Goal: Information Seeking & Learning: Check status

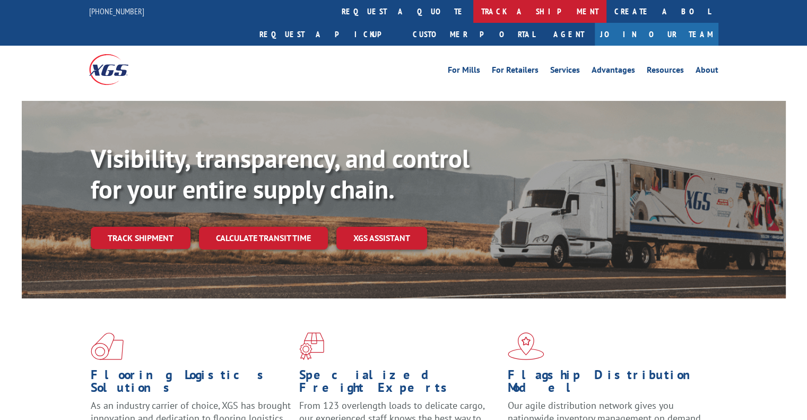
click at [474, 11] on link "track a shipment" at bounding box center [540, 11] width 133 height 23
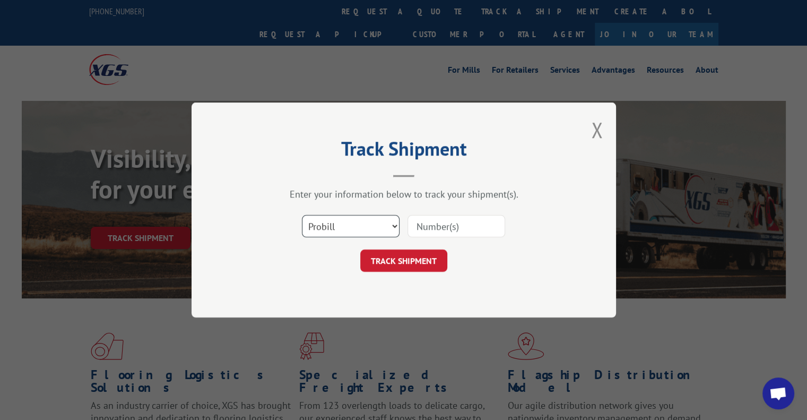
click at [397, 225] on select "Select category... Probill BOL PO" at bounding box center [351, 226] width 98 height 22
select select "bol"
click at [302, 215] on select "Select category... Probill BOL PO" at bounding box center [351, 226] width 98 height 22
click at [417, 225] on input at bounding box center [457, 226] width 98 height 22
type input "589247"
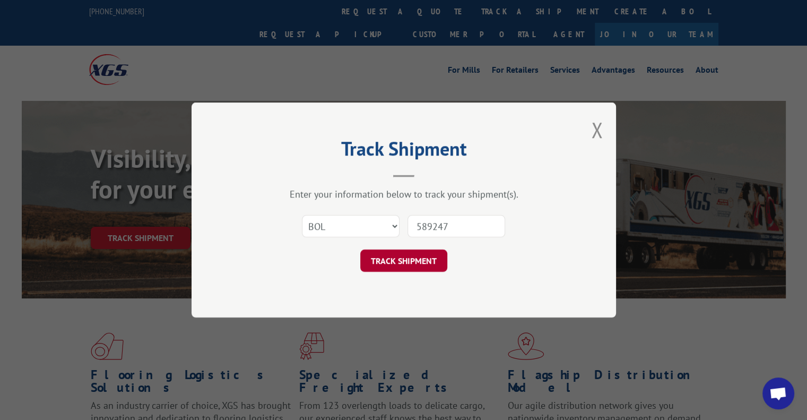
click at [403, 256] on button "TRACK SHIPMENT" at bounding box center [403, 261] width 87 height 22
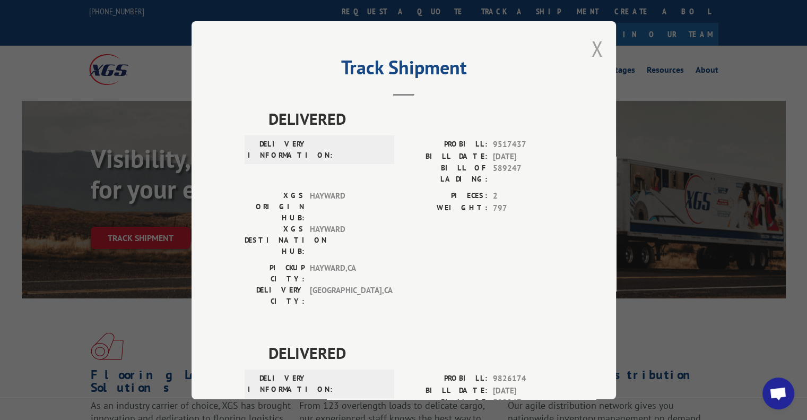
click at [592, 46] on button "Close modal" at bounding box center [597, 49] width 12 height 28
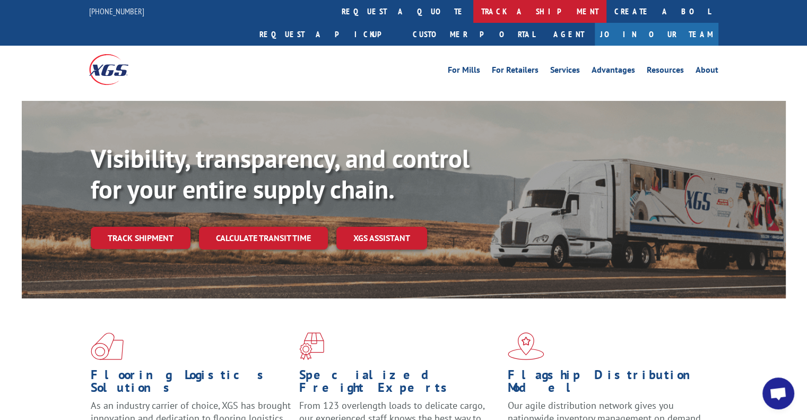
click at [474, 8] on link "track a shipment" at bounding box center [540, 11] width 133 height 23
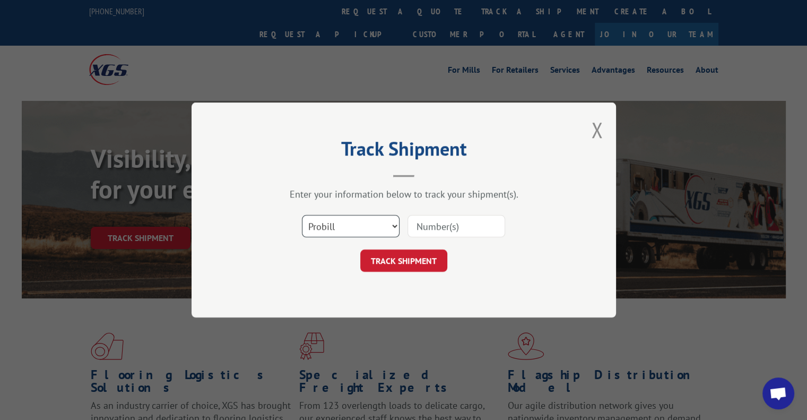
click at [392, 225] on select "Select category... Probill BOL PO" at bounding box center [351, 226] width 98 height 22
select select "bol"
click at [302, 215] on select "Select category... Probill BOL PO" at bounding box center [351, 226] width 98 height 22
click at [426, 221] on input at bounding box center [457, 226] width 98 height 22
type input "5089247"
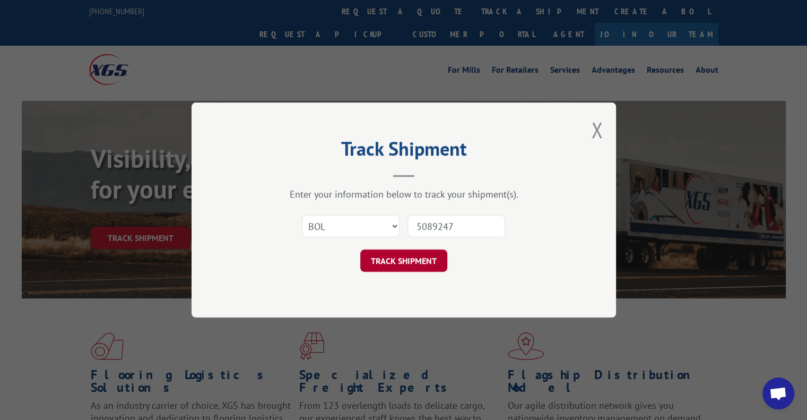
click at [414, 257] on button "TRACK SHIPMENT" at bounding box center [403, 261] width 87 height 22
